Goal: Task Accomplishment & Management: Use online tool/utility

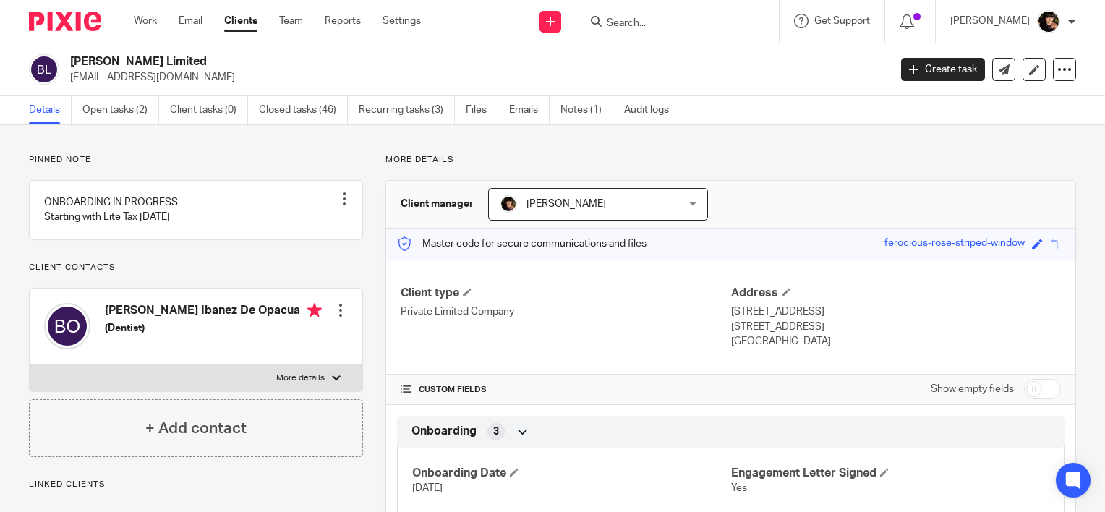
click at [644, 5] on div at bounding box center [677, 21] width 202 height 43
click at [636, 19] on input "Search" at bounding box center [670, 23] width 130 height 13
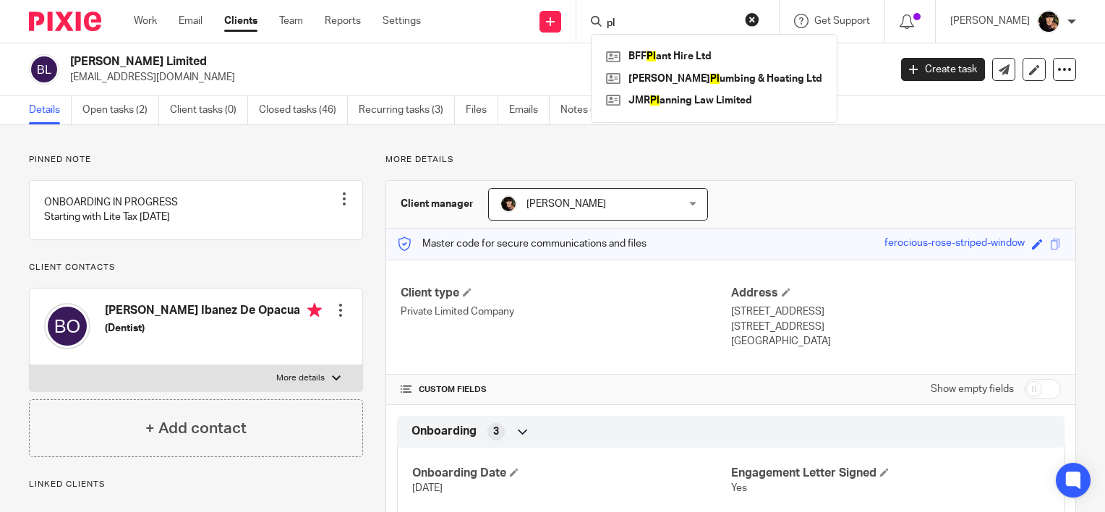
type input "p"
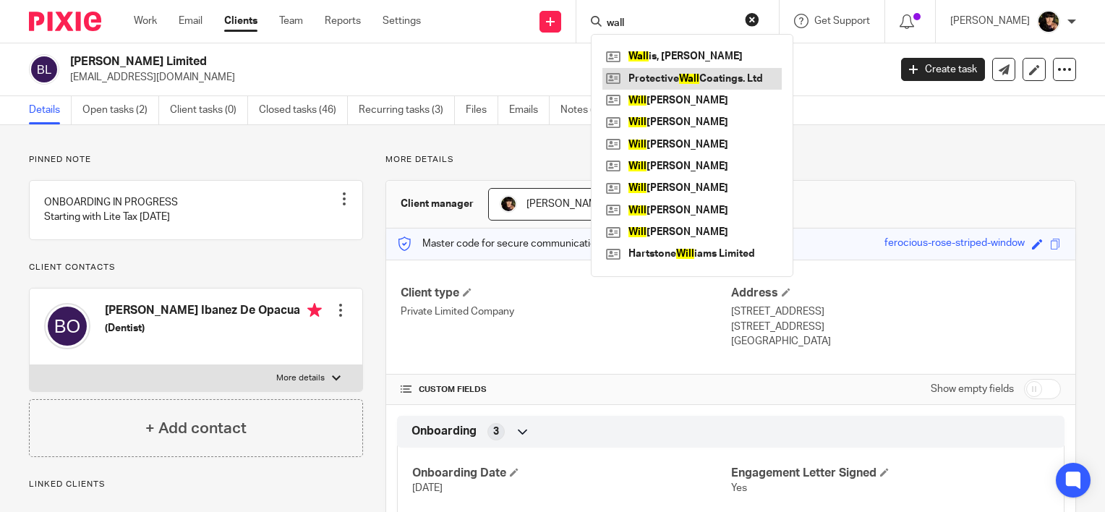
type input "wall"
click at [675, 85] on link at bounding box center [691, 79] width 179 height 22
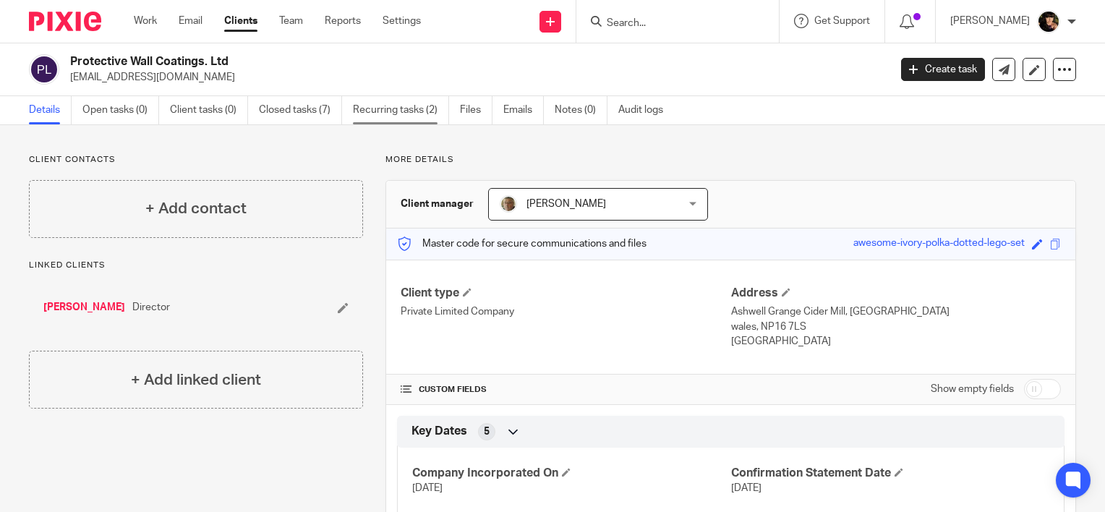
click at [376, 104] on link "Recurring tasks (2)" at bounding box center [401, 110] width 96 height 28
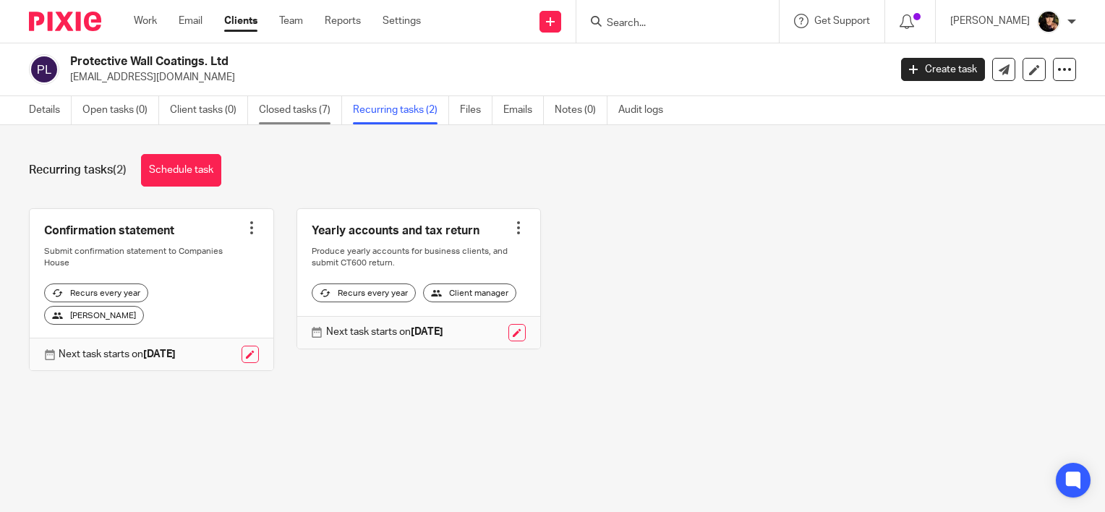
click at [278, 117] on link "Closed tasks (7)" at bounding box center [300, 110] width 83 height 28
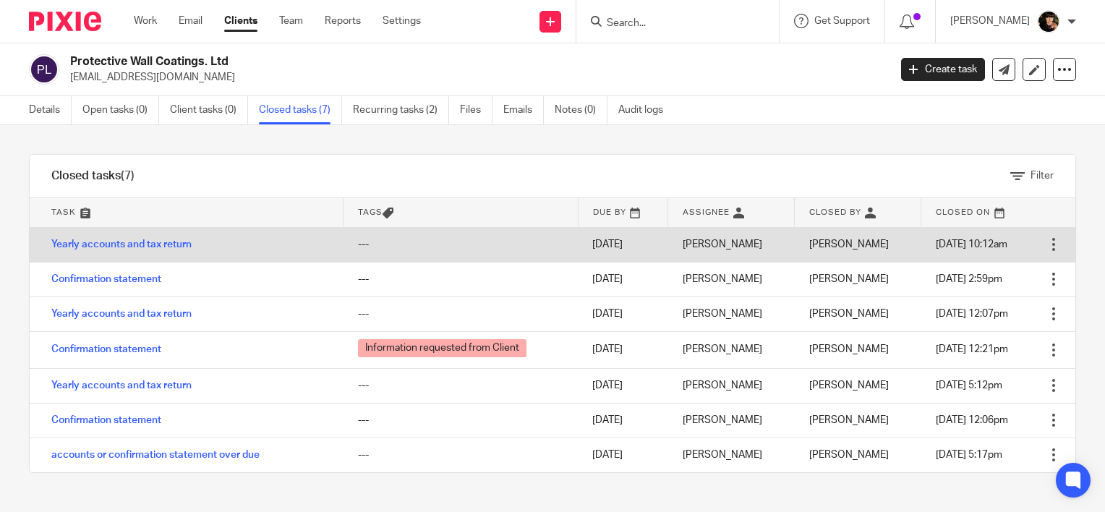
click at [238, 246] on td "Yearly accounts and tax return" at bounding box center [187, 244] width 314 height 35
click at [165, 248] on link "Yearly accounts and tax return" at bounding box center [121, 244] width 140 height 10
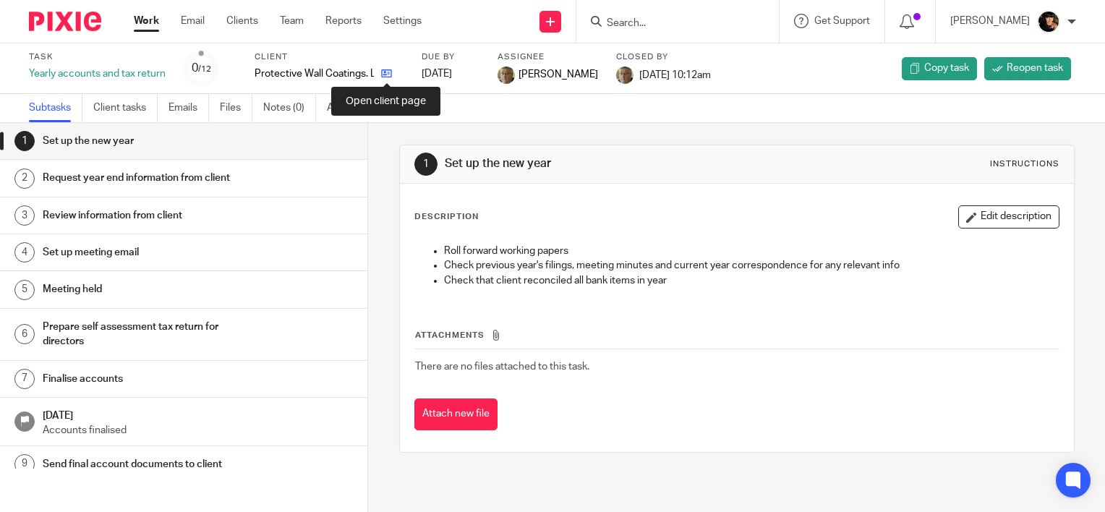
click at [382, 72] on icon at bounding box center [386, 73] width 11 height 11
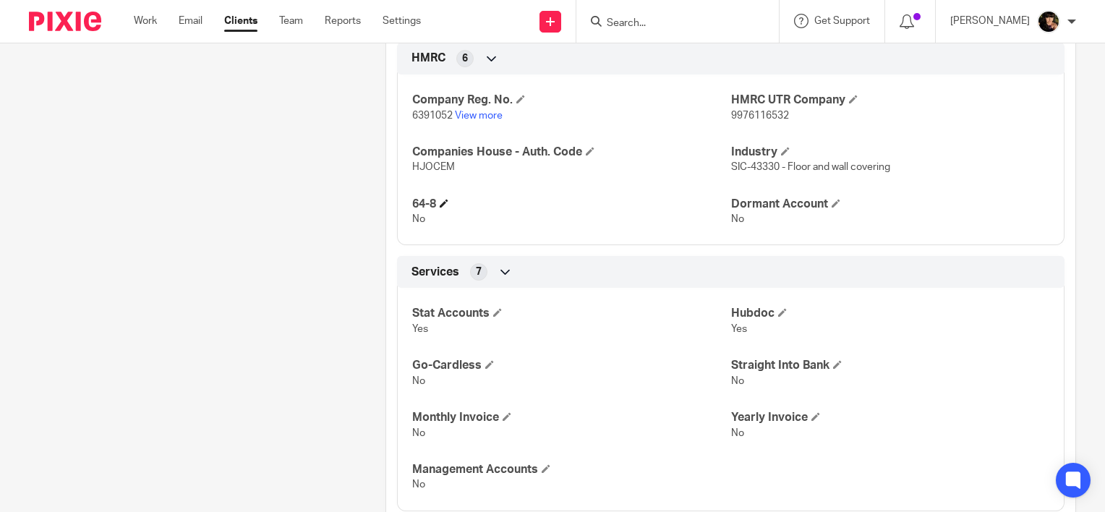
scroll to position [578, 0]
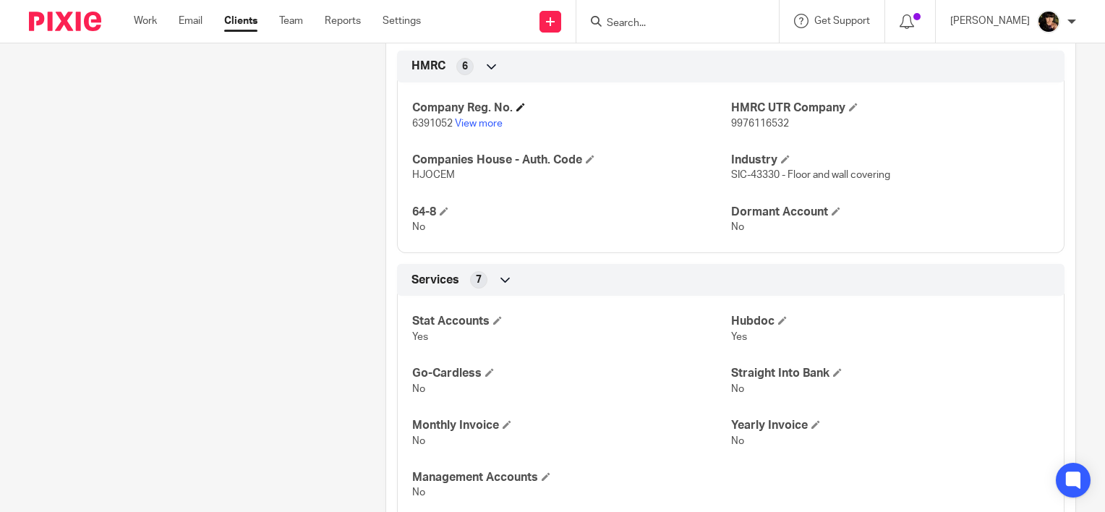
click at [471, 111] on h4 "Company Reg. No." at bounding box center [571, 107] width 318 height 15
click at [474, 120] on link "View more" at bounding box center [479, 124] width 48 height 10
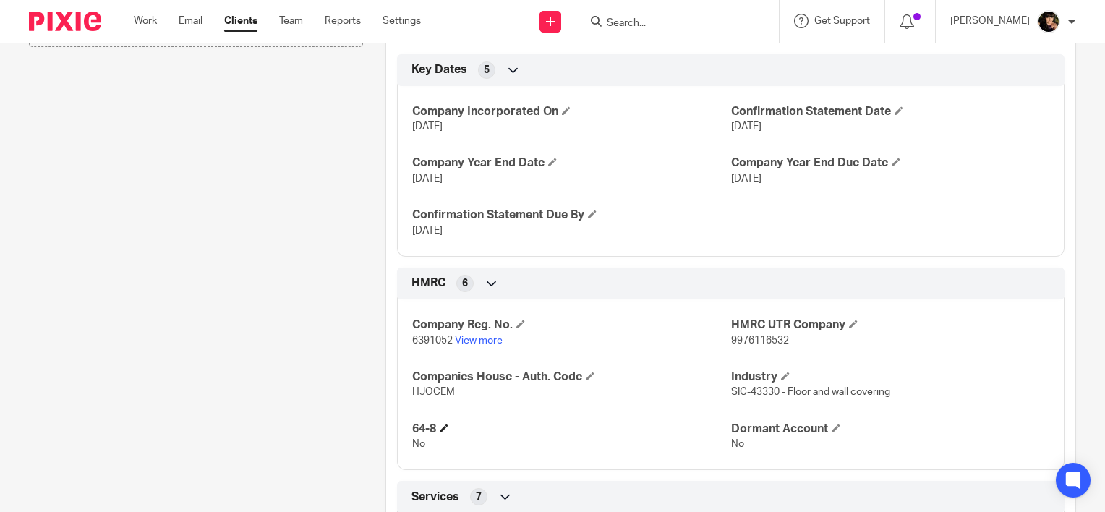
scroll to position [0, 0]
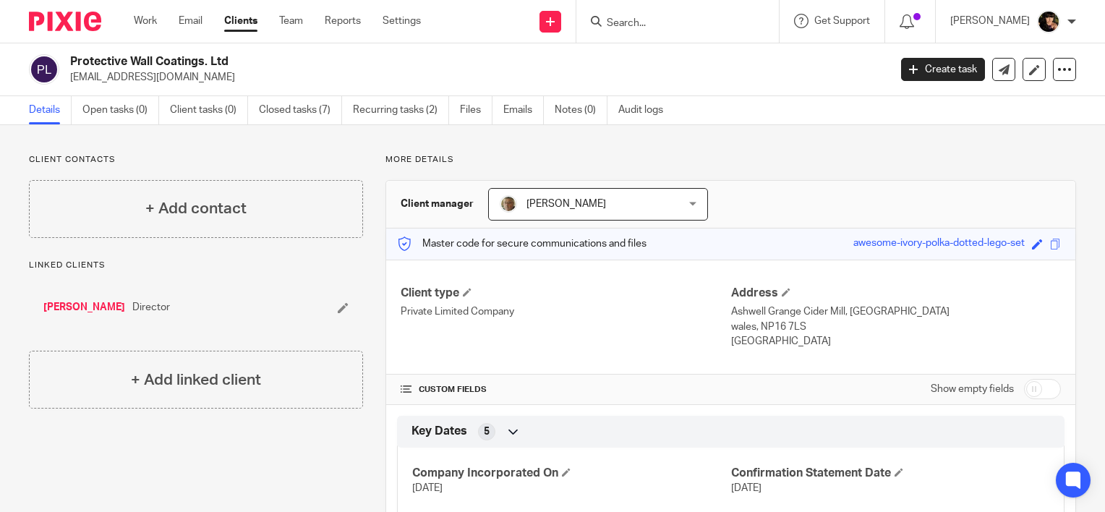
drag, startPoint x: 761, startPoint y: 463, endPoint x: 798, endPoint y: 510, distance: 60.2
